Goal: Check status: Check status

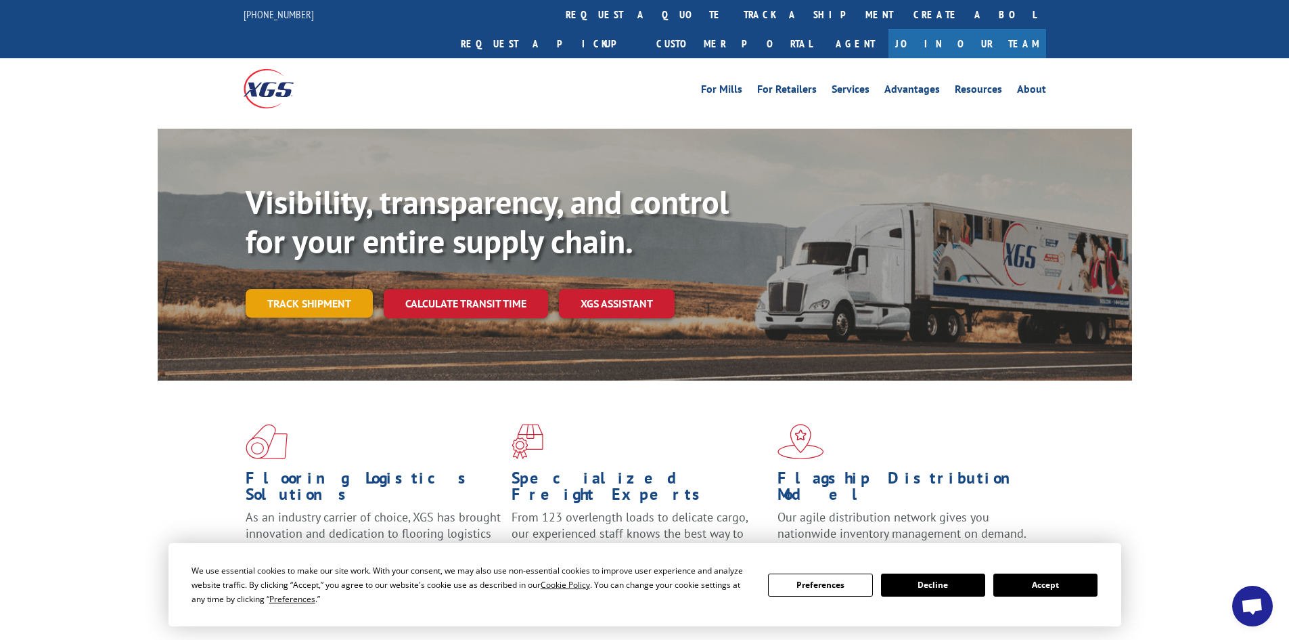
click at [321, 289] on link "Track shipment" at bounding box center [309, 303] width 127 height 28
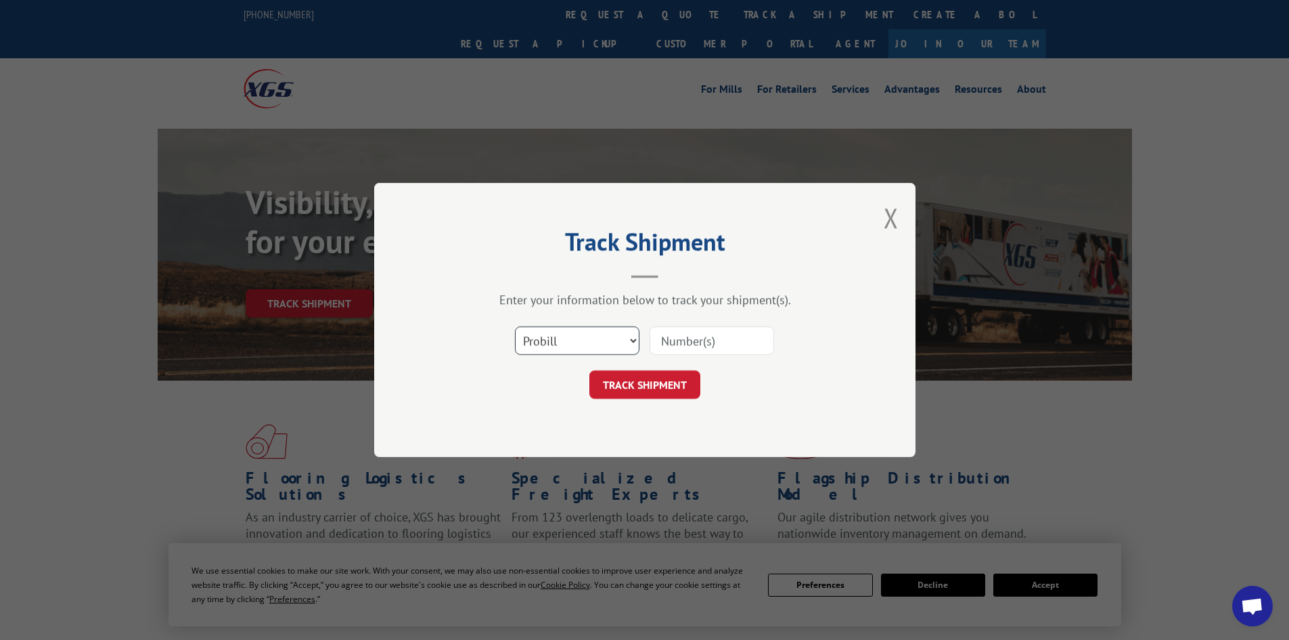
click at [628, 345] on select "Select category... Probill BOL PO" at bounding box center [577, 340] width 125 height 28
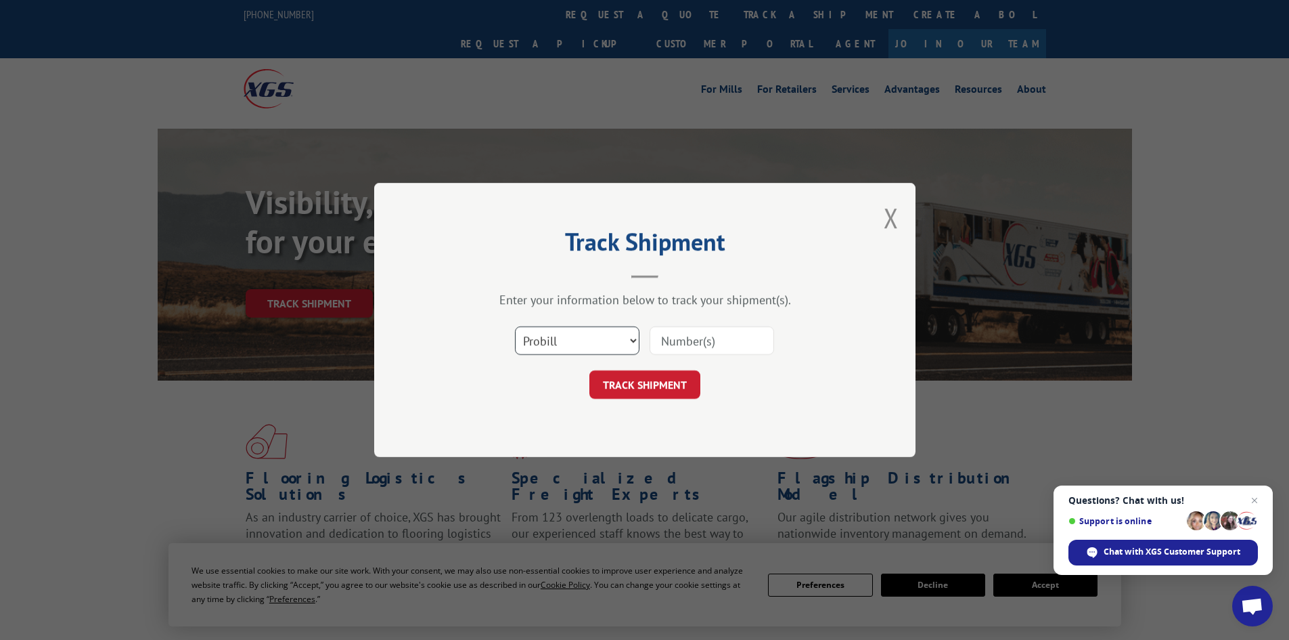
select select "po"
click at [515, 326] on select "Select category... Probill BOL PO" at bounding box center [577, 340] width 125 height 28
click at [695, 341] on input at bounding box center [712, 340] width 125 height 28
paste input "19509715"
type input "19509715"
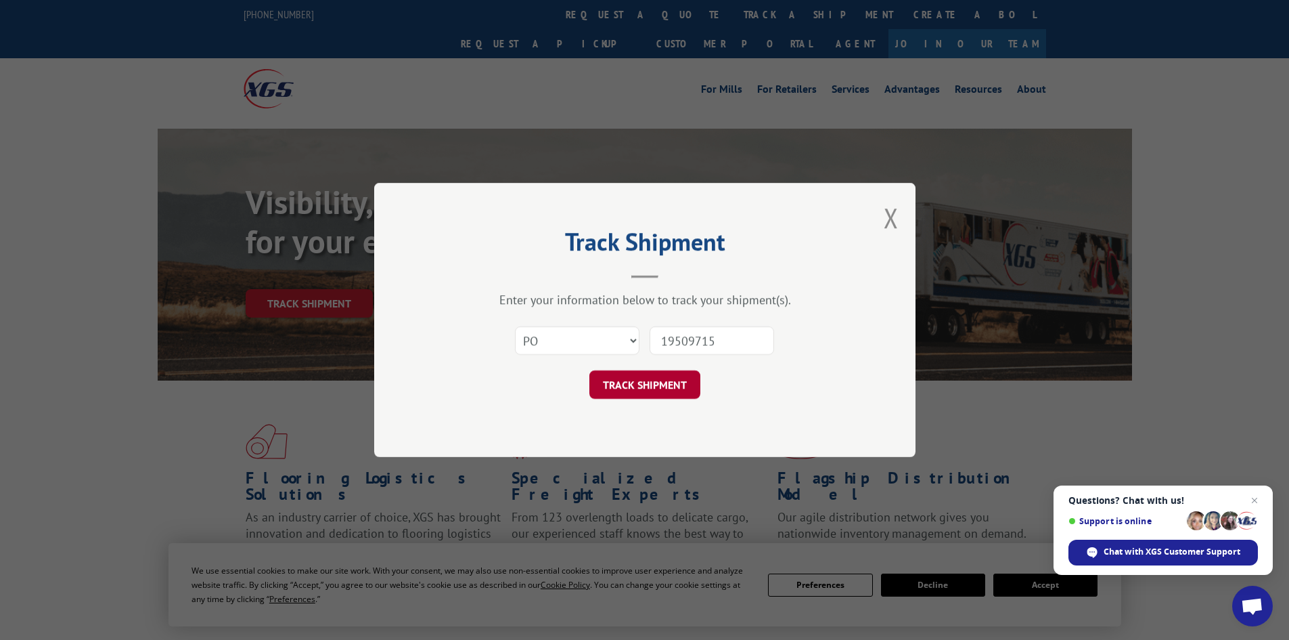
click at [671, 386] on button "TRACK SHIPMENT" at bounding box center [645, 384] width 111 height 28
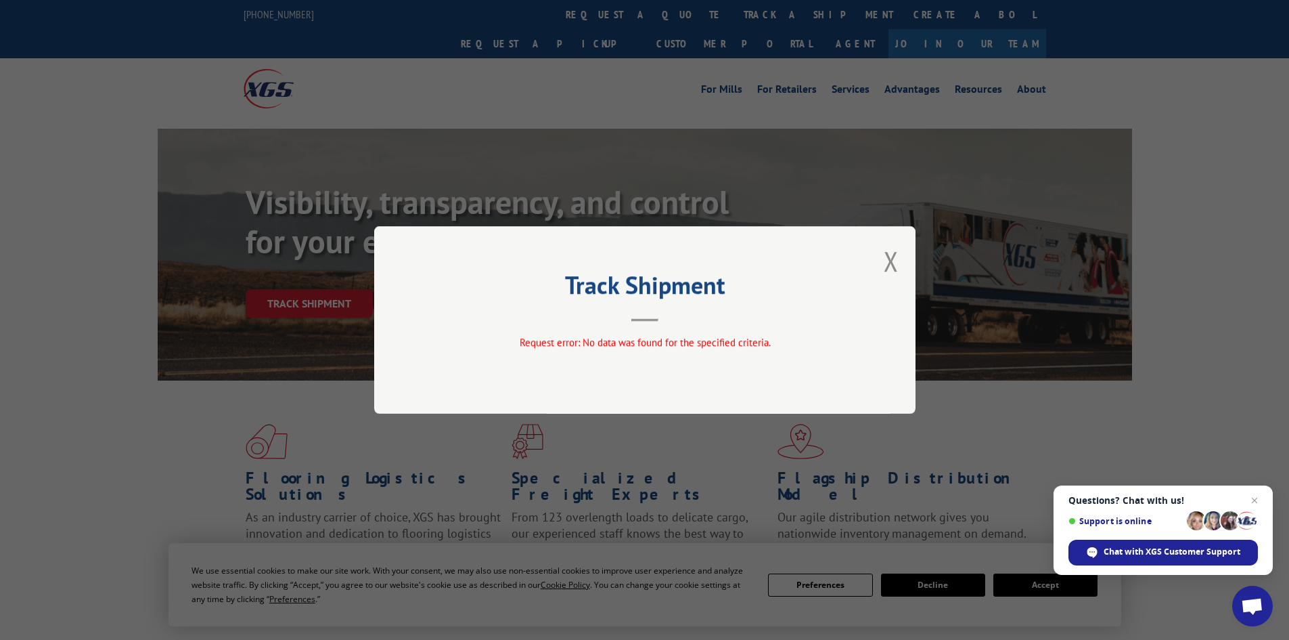
drag, startPoint x: 898, startPoint y: 266, endPoint x: 892, endPoint y: 256, distance: 11.8
click at [897, 265] on button "Close modal" at bounding box center [891, 261] width 15 height 36
